Goal: Navigation & Orientation: Find specific page/section

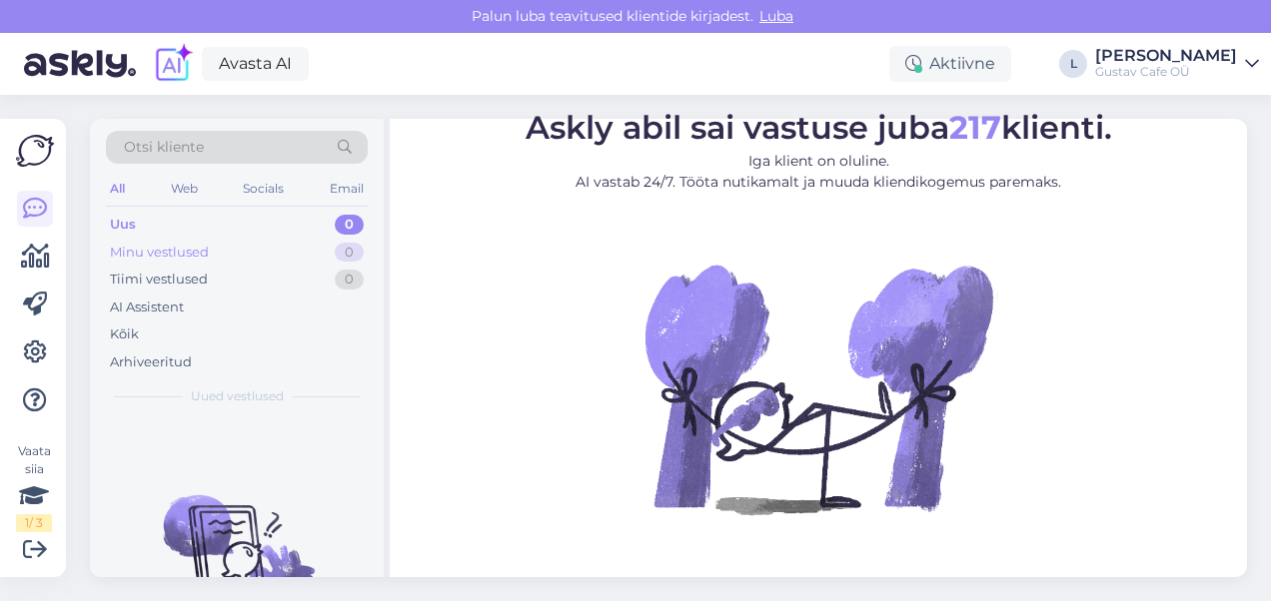
click at [126, 252] on div "Minu vestlused" at bounding box center [159, 253] width 99 height 20
click at [189, 280] on div "Tiimi vestlused" at bounding box center [159, 280] width 98 height 20
click at [160, 220] on div "Uus 0" at bounding box center [237, 225] width 262 height 28
click at [94, 50] on img at bounding box center [80, 64] width 112 height 62
click at [94, 63] on img at bounding box center [80, 64] width 112 height 62
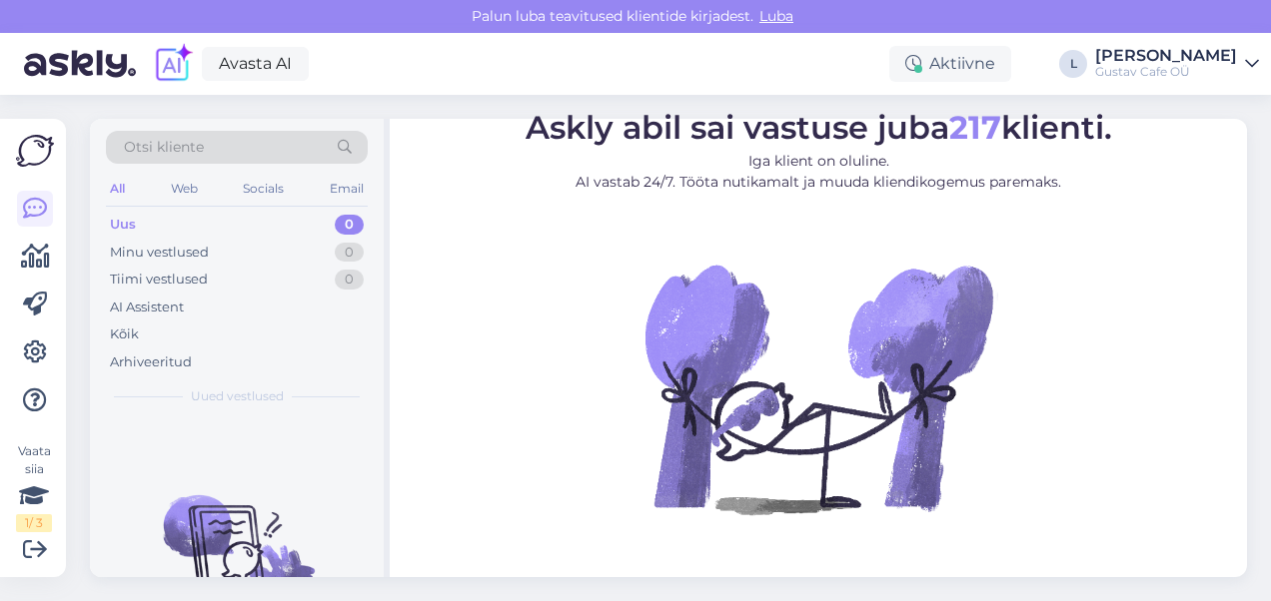
click at [106, 54] on img at bounding box center [80, 64] width 112 height 62
click at [99, 62] on img at bounding box center [80, 64] width 112 height 62
